Goal: Task Accomplishment & Management: Manage account settings

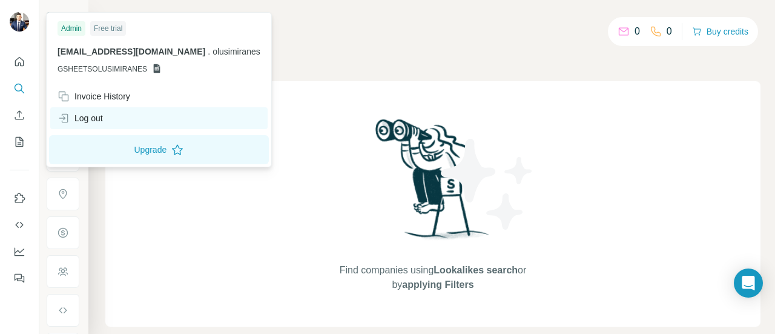
click at [107, 123] on div "Log out" at bounding box center [158, 118] width 217 height 22
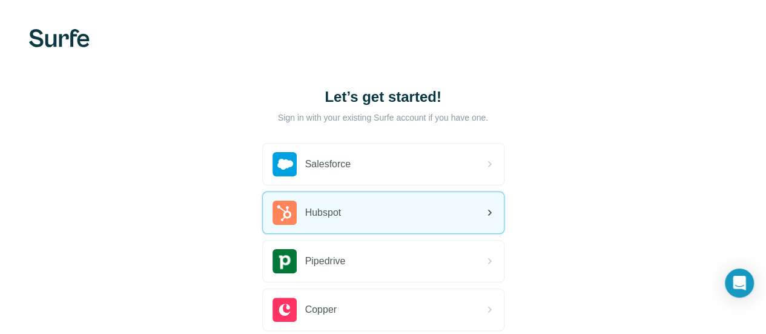
scroll to position [114, 0]
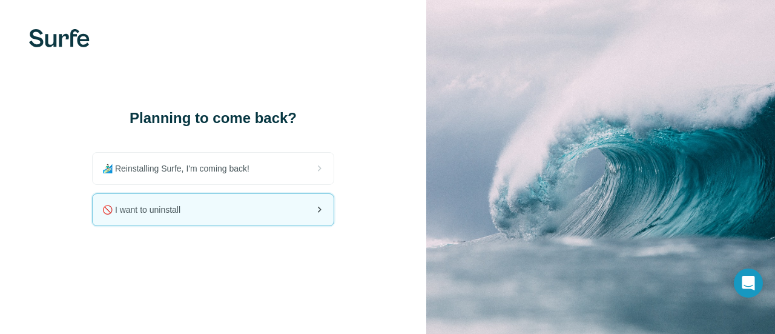
click at [199, 216] on div "🚫 I want to uninstall" at bounding box center [213, 209] width 241 height 31
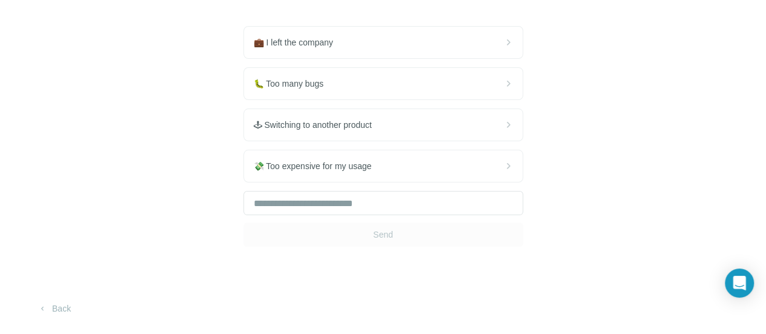
scroll to position [142, 0]
click at [243, 209] on input "text" at bounding box center [383, 203] width 280 height 24
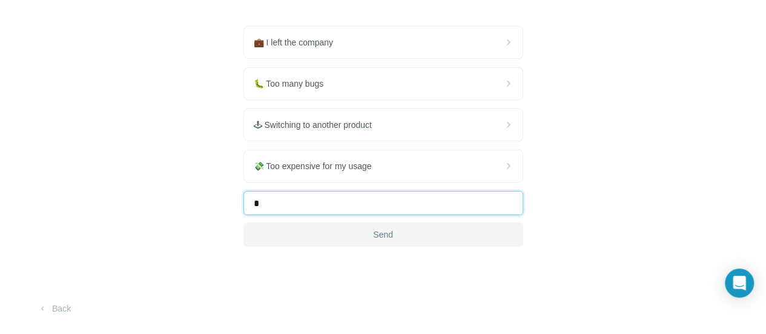
type input "*"
click at [243, 239] on button "Send" at bounding box center [383, 234] width 280 height 24
